Goal: Task Accomplishment & Management: Manage account settings

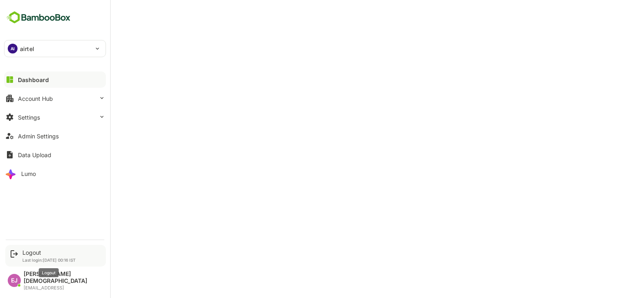
click at [33, 256] on div "Logout" at bounding box center [48, 252] width 53 height 7
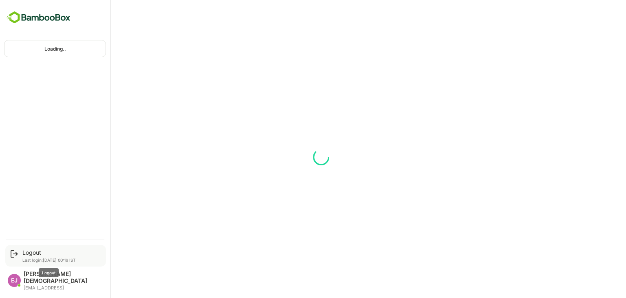
click at [37, 256] on div "Logout" at bounding box center [48, 252] width 53 height 7
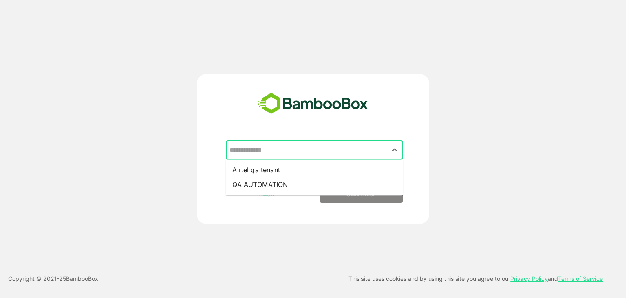
click at [327, 152] on input "text" at bounding box center [314, 149] width 174 height 15
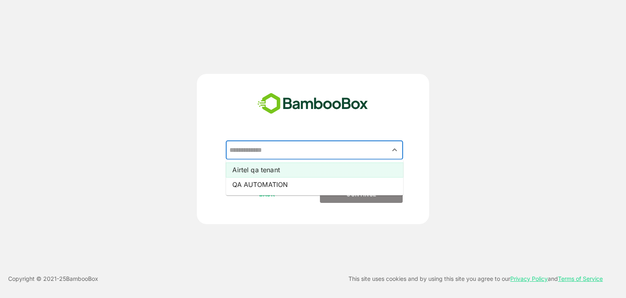
click at [290, 173] on li "Airtel qa tenant" at bounding box center [314, 169] width 177 height 15
type input "**********"
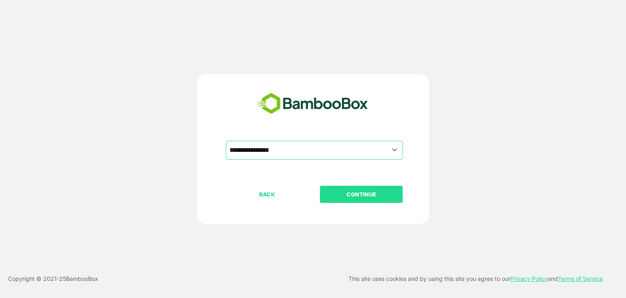
click at [373, 197] on p "CONTINUE" at bounding box center [362, 194] width 82 height 9
